Goal: Check status: Check status

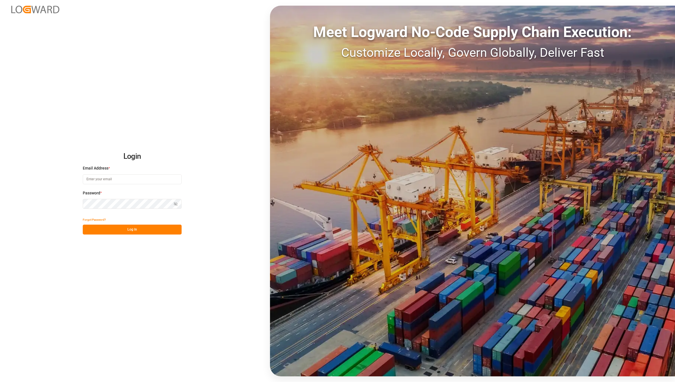
type input "[EMAIL_ADDRESS][DOMAIN_NAME]"
click at [126, 232] on button "Log In" at bounding box center [132, 229] width 99 height 10
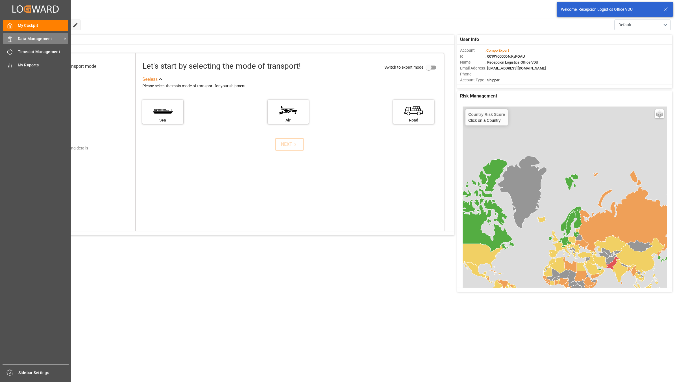
click at [8, 38] on polygon at bounding box center [9, 38] width 2 height 1
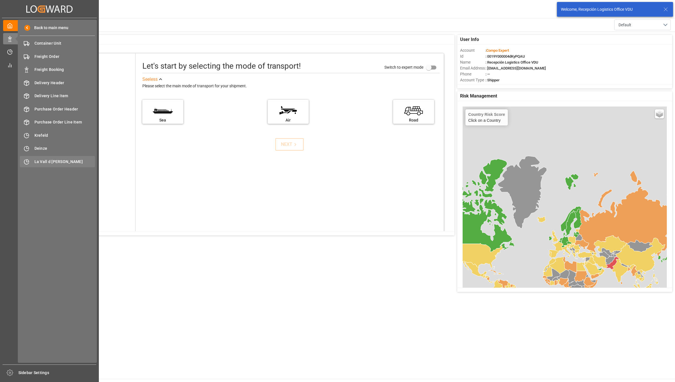
click at [58, 162] on span "La Vall d [PERSON_NAME]" at bounding box center [64, 162] width 61 height 6
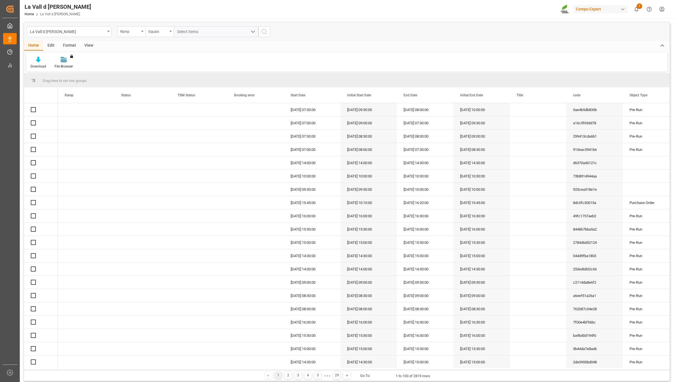
click at [88, 47] on div "View" at bounding box center [88, 46] width 17 height 10
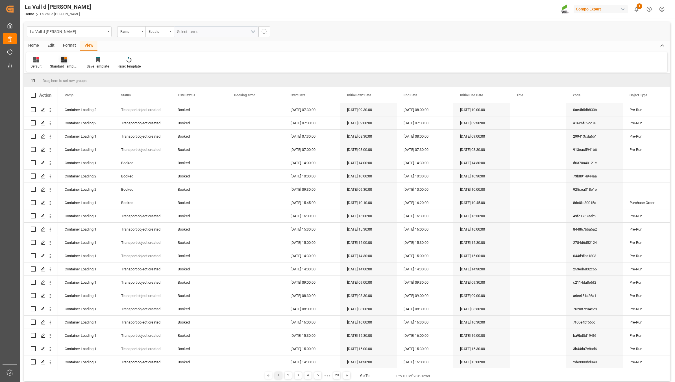
click at [60, 64] on div "Standard Templates" at bounding box center [64, 66] width 28 height 5
click at [68, 77] on div "VDU Overview Carretileros" at bounding box center [78, 80] width 49 height 6
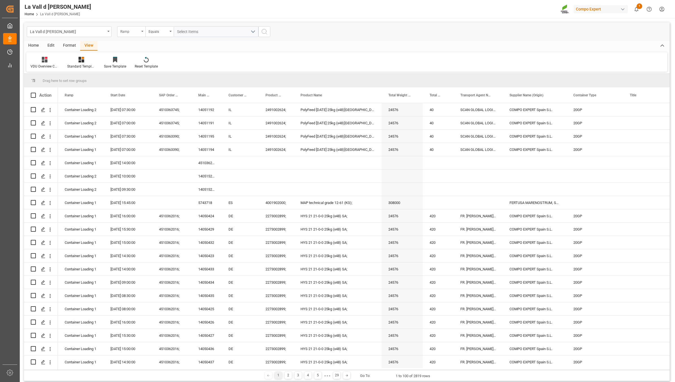
click at [140, 31] on div "Ramp" at bounding box center [131, 31] width 28 height 11
click at [142, 102] on div "Start Date" at bounding box center [159, 105] width 84 height 12
click at [164, 33] on div "Equals" at bounding box center [158, 31] width 19 height 6
click at [169, 106] on div "In range" at bounding box center [188, 105] width 84 height 12
click at [192, 32] on input "text" at bounding box center [195, 31] width 42 height 11
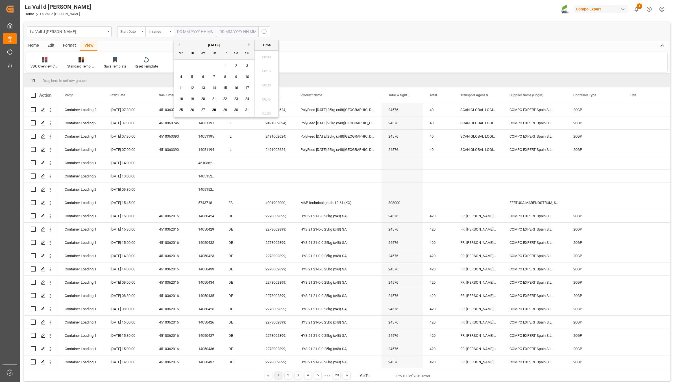
scroll to position [863, 0]
click at [226, 111] on span "29" at bounding box center [225, 110] width 4 height 4
type input "[DATE] 00:00"
click at [227, 30] on input "text" at bounding box center [237, 31] width 42 height 11
click at [267, 112] on div "29" at bounding box center [267, 110] width 7 height 7
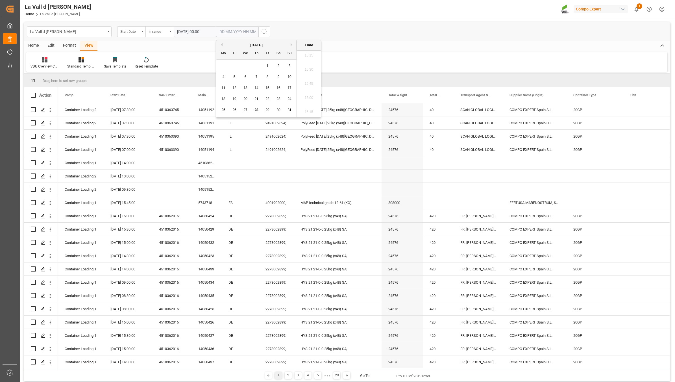
type input "[DATE] 00:00"
click at [266, 31] on icon "search button" at bounding box center [264, 31] width 7 height 7
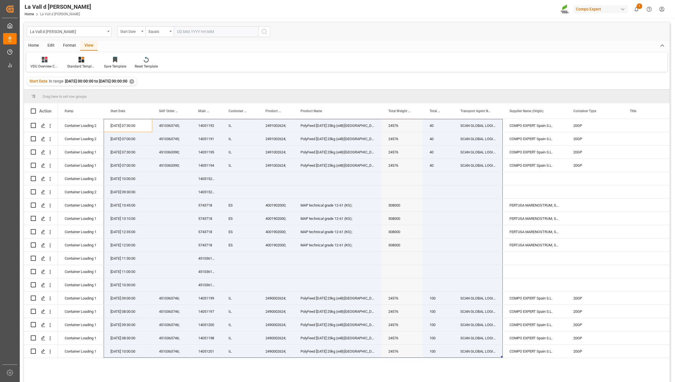
drag, startPoint x: 112, startPoint y: 125, endPoint x: 514, endPoint y: 358, distance: 464.4
click at [514, 358] on div "Container Loading 2 [DATE] 07:30:00 4510363745; 14051192 IL 2491002624; PolyFee…" at bounding box center [364, 252] width 612 height 267
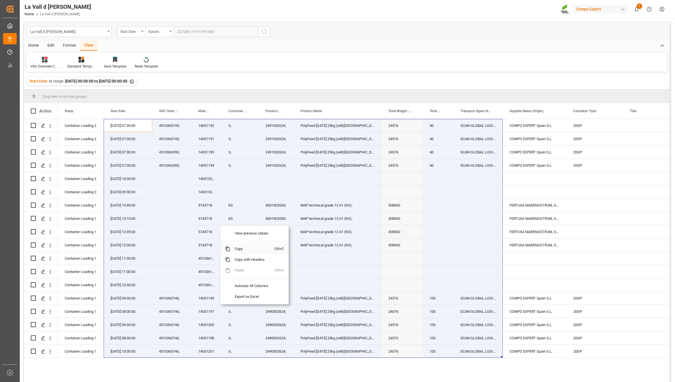
click at [239, 249] on span "Copy" at bounding box center [252, 248] width 44 height 11
